Goal: Navigation & Orientation: Go to known website

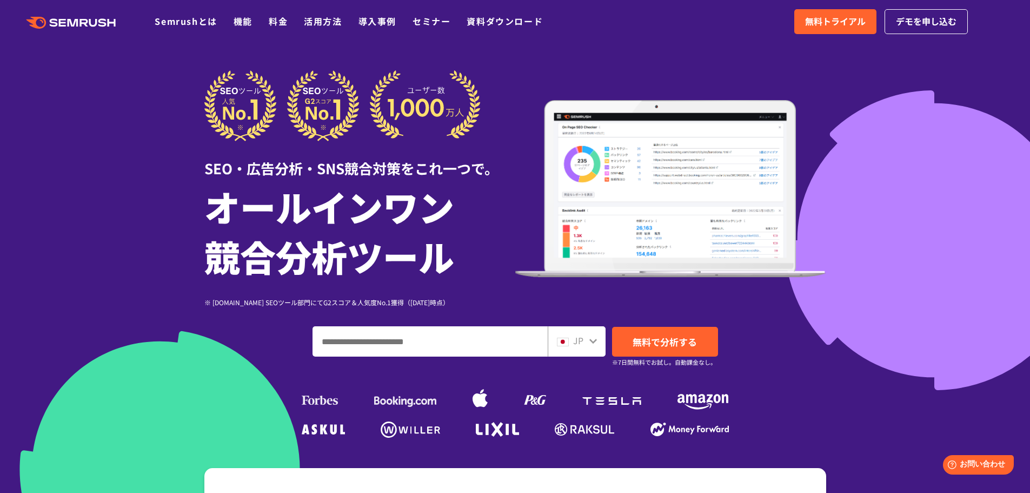
click at [65, 22] on icon ".cls {fill: #FF642D;}" at bounding box center [72, 23] width 122 height 12
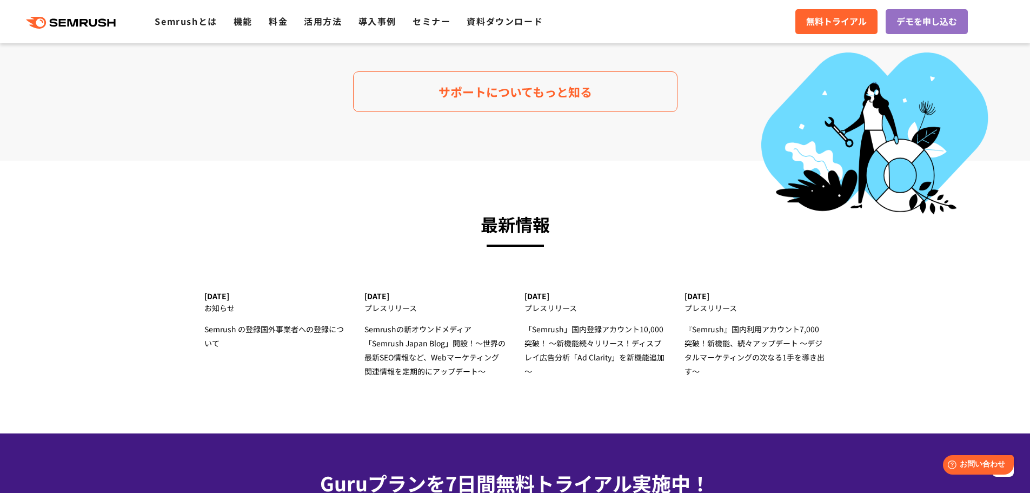
scroll to position [3244, 0]
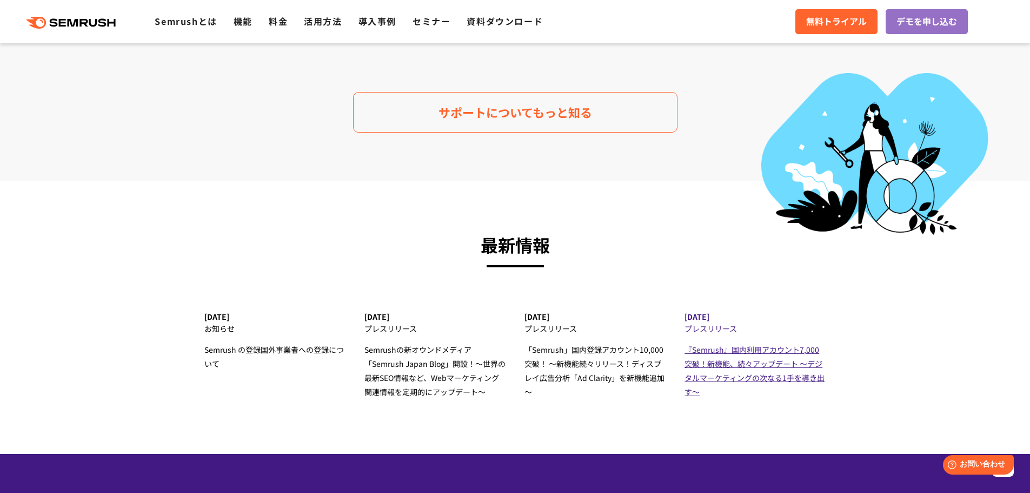
click at [753, 353] on span "『Semrush』国内利用アカウント7,000突破！新機能、続々アップデート ～デジタルマーケティングの次なる1手を導き出す～" at bounding box center [755, 370] width 140 height 53
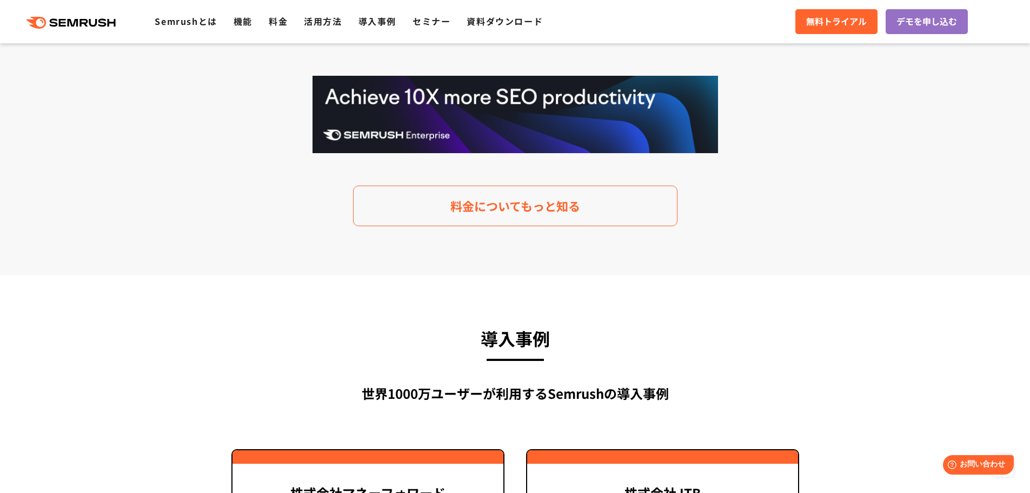
scroll to position [2140, 0]
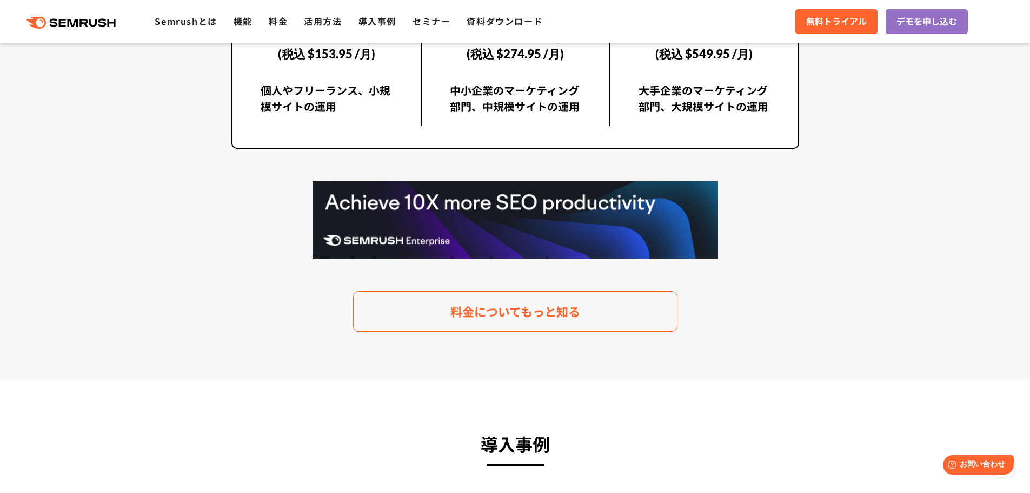
click at [91, 24] on icon at bounding box center [94, 23] width 8 height 8
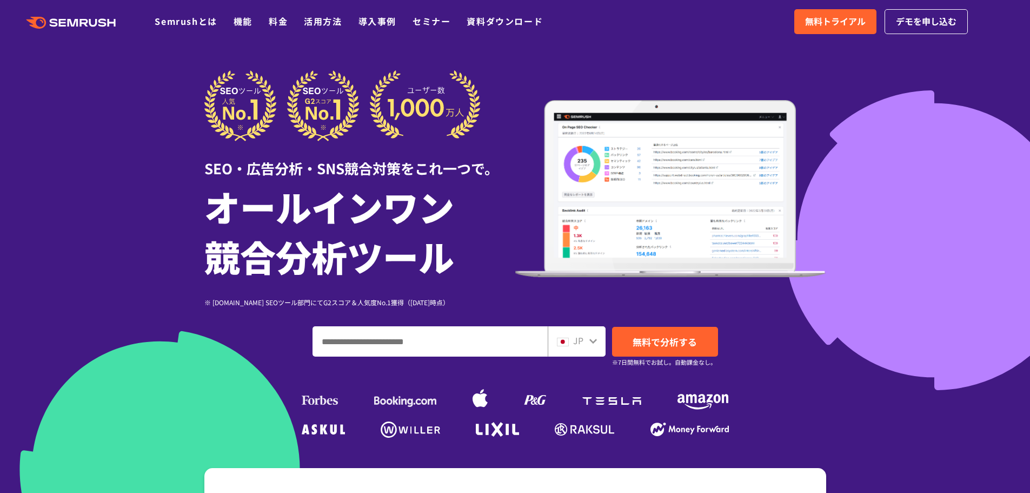
click at [167, 114] on div at bounding box center [515, 301] width 1030 height 603
